Goal: Find specific page/section: Find specific page/section

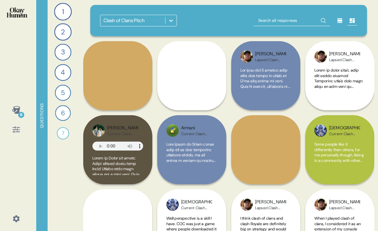
click at [282, 22] on input "text" at bounding box center [291, 20] width 77 height 11
type input "alyssa"
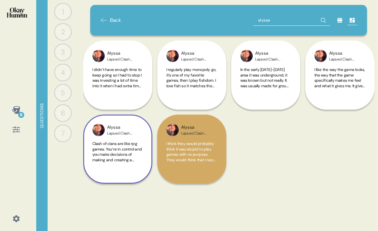
click at [123, 134] on div "Lapsed Clash Player" at bounding box center [122, 133] width 31 height 5
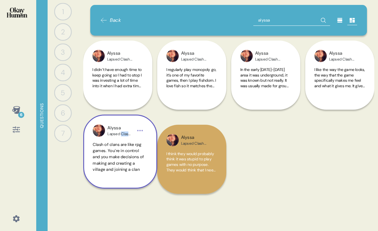
click at [123, 134] on div "[PERSON_NAME] Clash Player" at bounding box center [119, 131] width 25 height 12
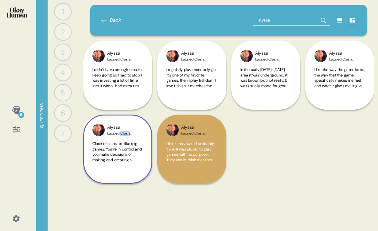
click at [123, 134] on div "Lapsed Clash Player" at bounding box center [122, 133] width 31 height 5
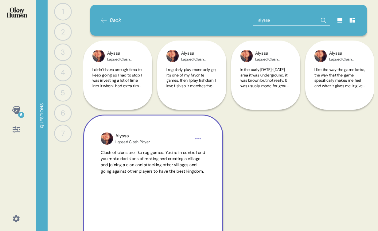
click at [123, 134] on div "Alyssa" at bounding box center [132, 136] width 34 height 7
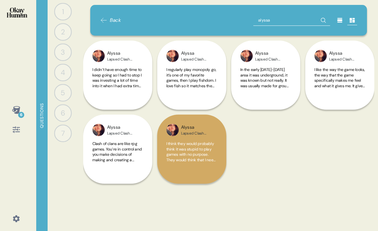
click at [277, 25] on input "alyssa" at bounding box center [291, 20] width 77 height 11
type input "[PERSON_NAME]"
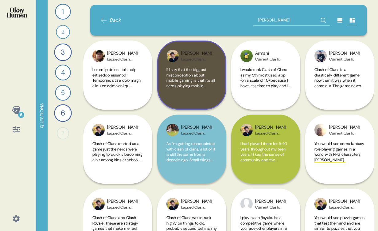
click at [182, 54] on div "[PERSON_NAME]" at bounding box center [196, 53] width 31 height 7
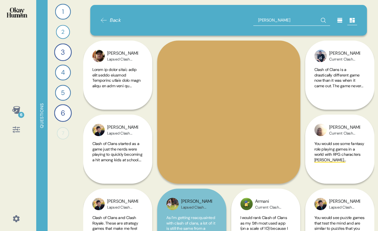
click at [271, 19] on input "[PERSON_NAME]" at bounding box center [291, 20] width 77 height 11
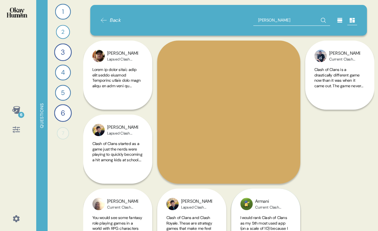
click at [271, 20] on input "[PERSON_NAME]" at bounding box center [291, 20] width 77 height 11
type input "[PERSON_NAME]"
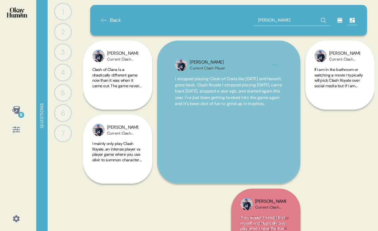
click at [285, 21] on input "[PERSON_NAME]" at bounding box center [291, 20] width 77 height 11
type input "[PERSON_NAME]"
